Goal: Find contact information: Find contact information

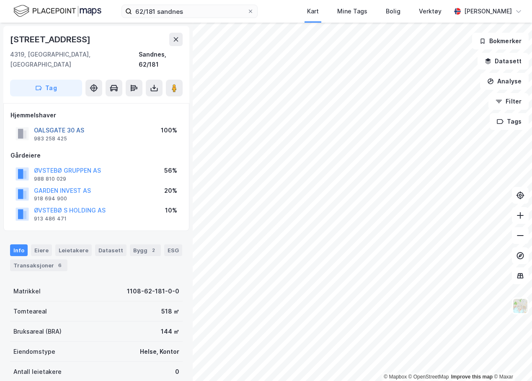
click at [0, 0] on button "OALSGATE 30 AS" at bounding box center [0, 0] width 0 height 0
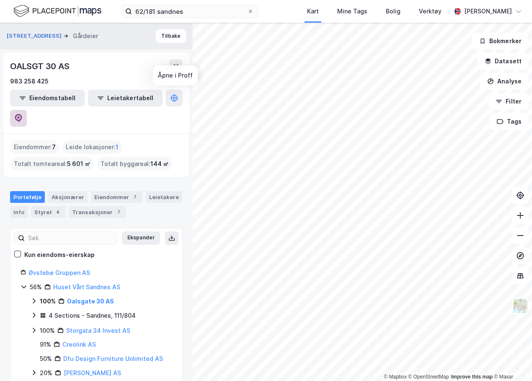
click at [23, 114] on icon at bounding box center [18, 118] width 8 height 8
